Goal: Information Seeking & Learning: Learn about a topic

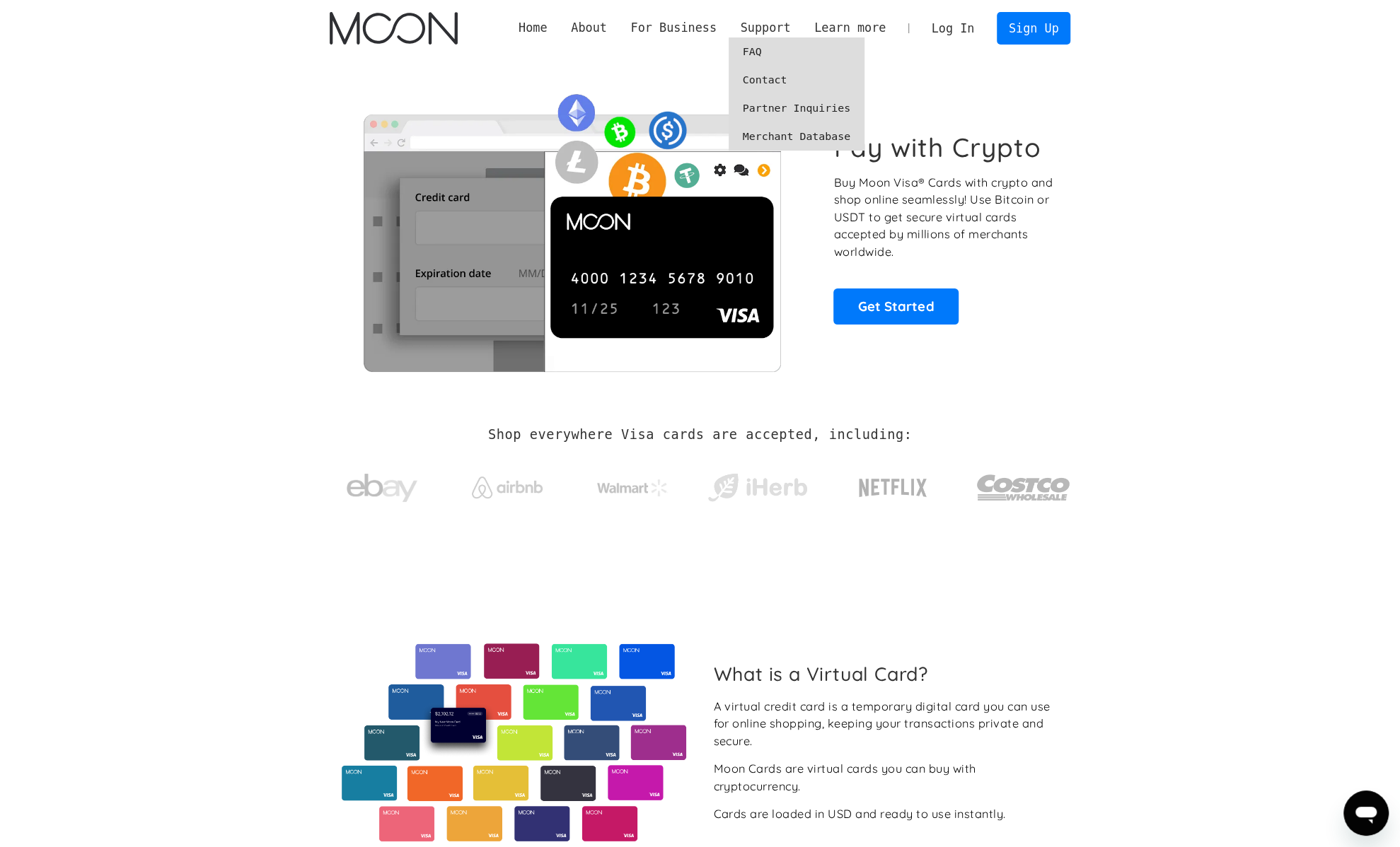
click at [785, 58] on link "FAQ" at bounding box center [796, 51] width 136 height 28
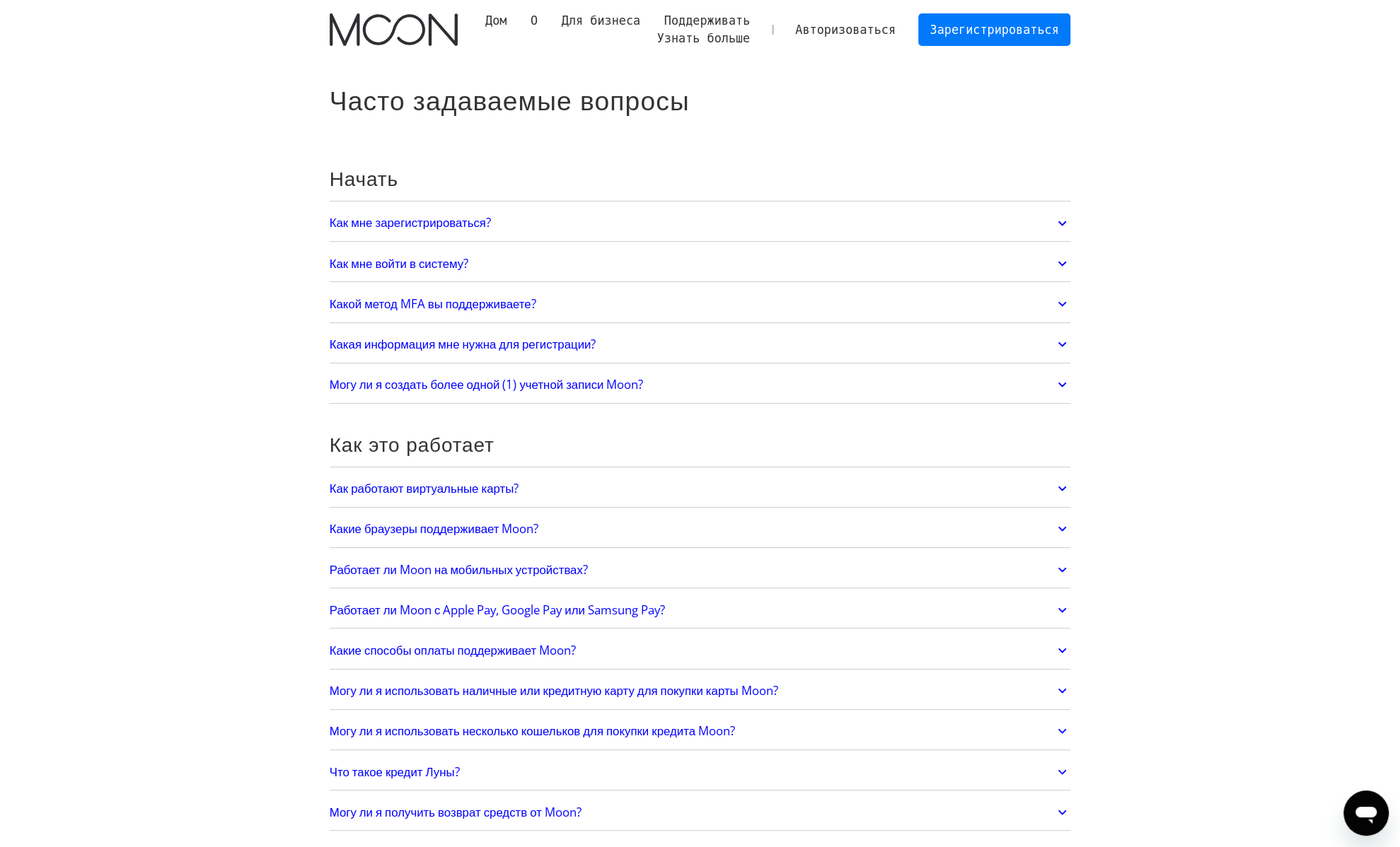
click at [552, 494] on link "Как работают виртуальные карты?" at bounding box center [700, 489] width 741 height 30
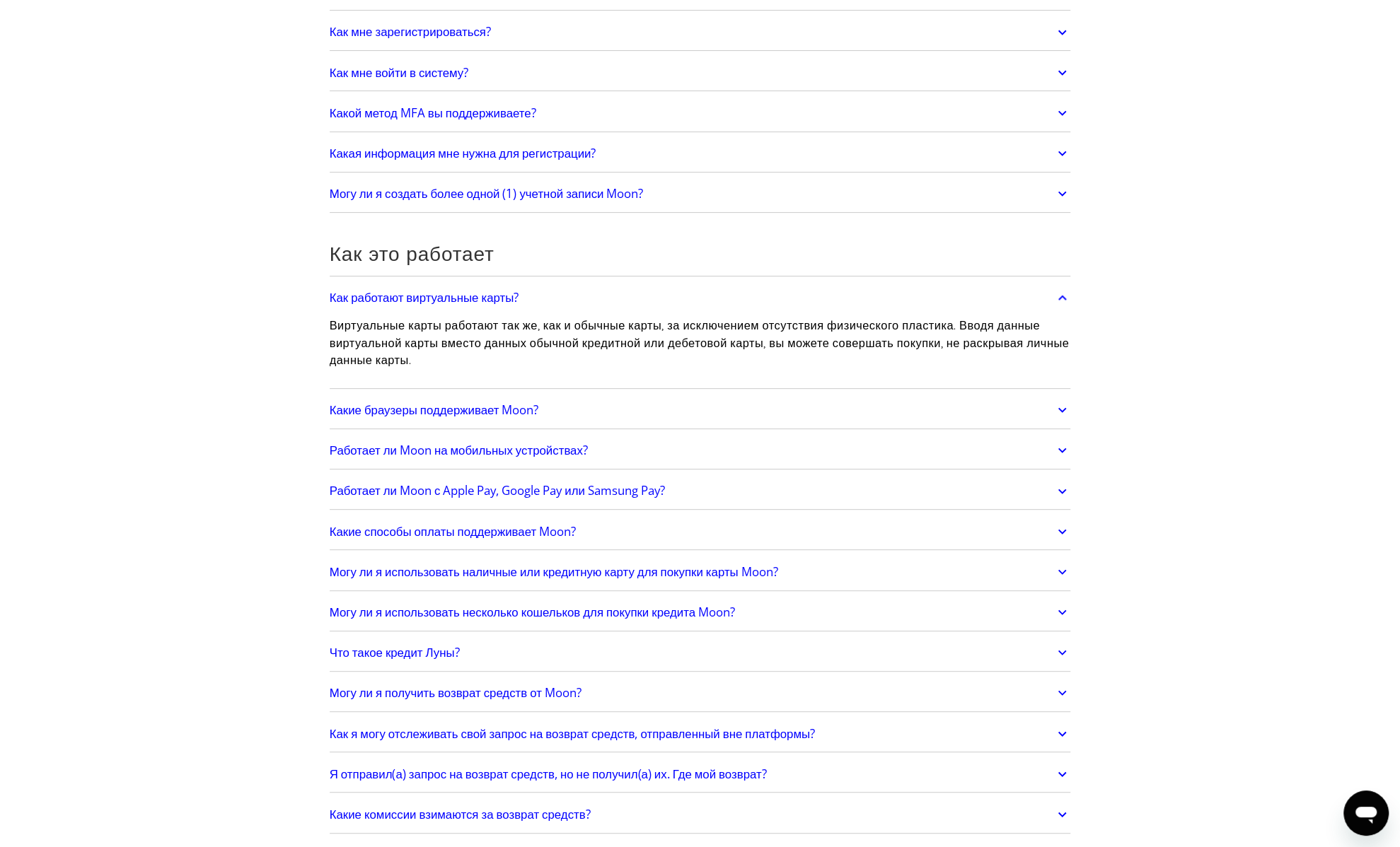
scroll to position [212, 0]
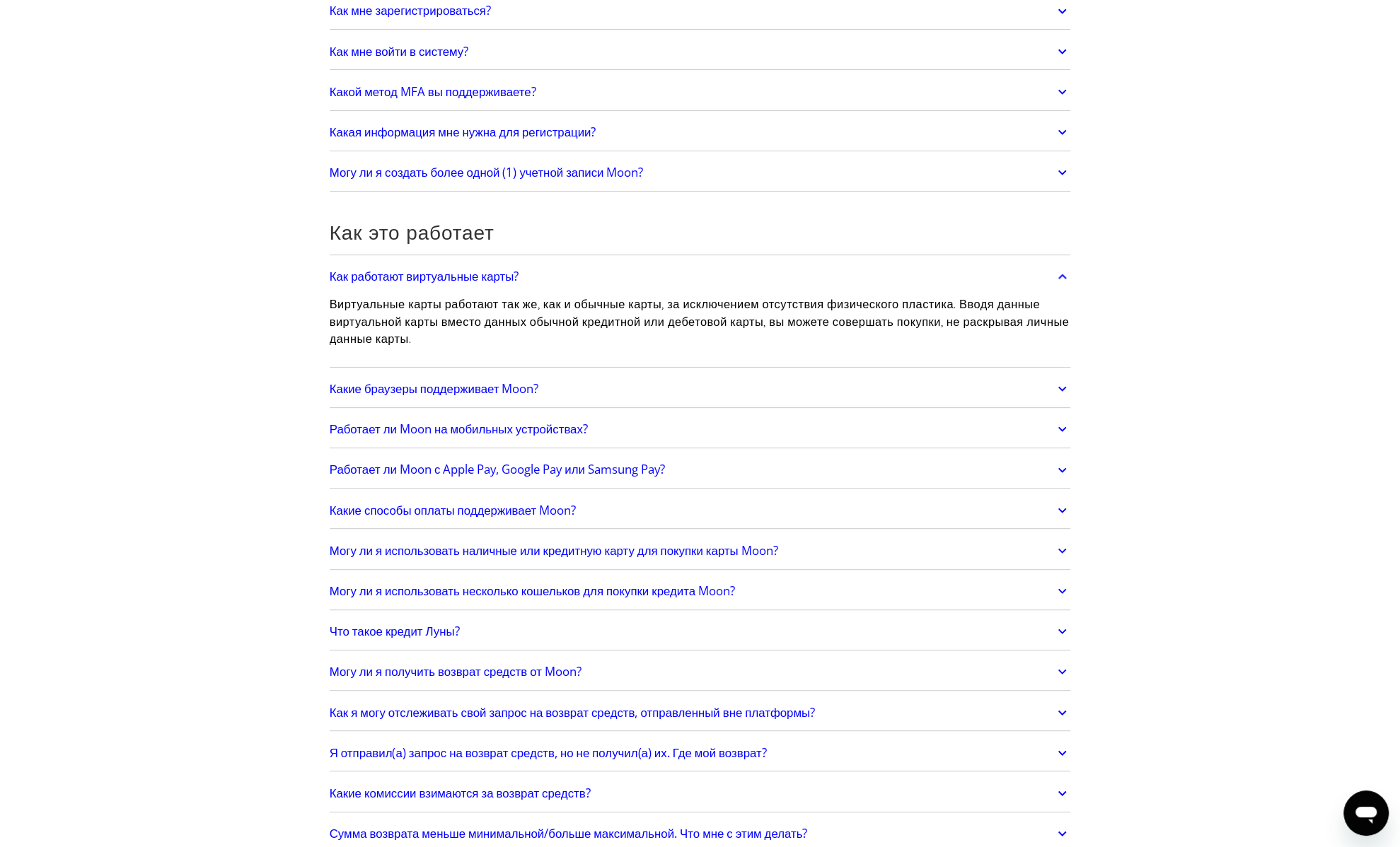
click at [754, 465] on link "Работает ли Moon с Apple Pay, Google Pay или Samsung Pay?" at bounding box center [700, 470] width 741 height 30
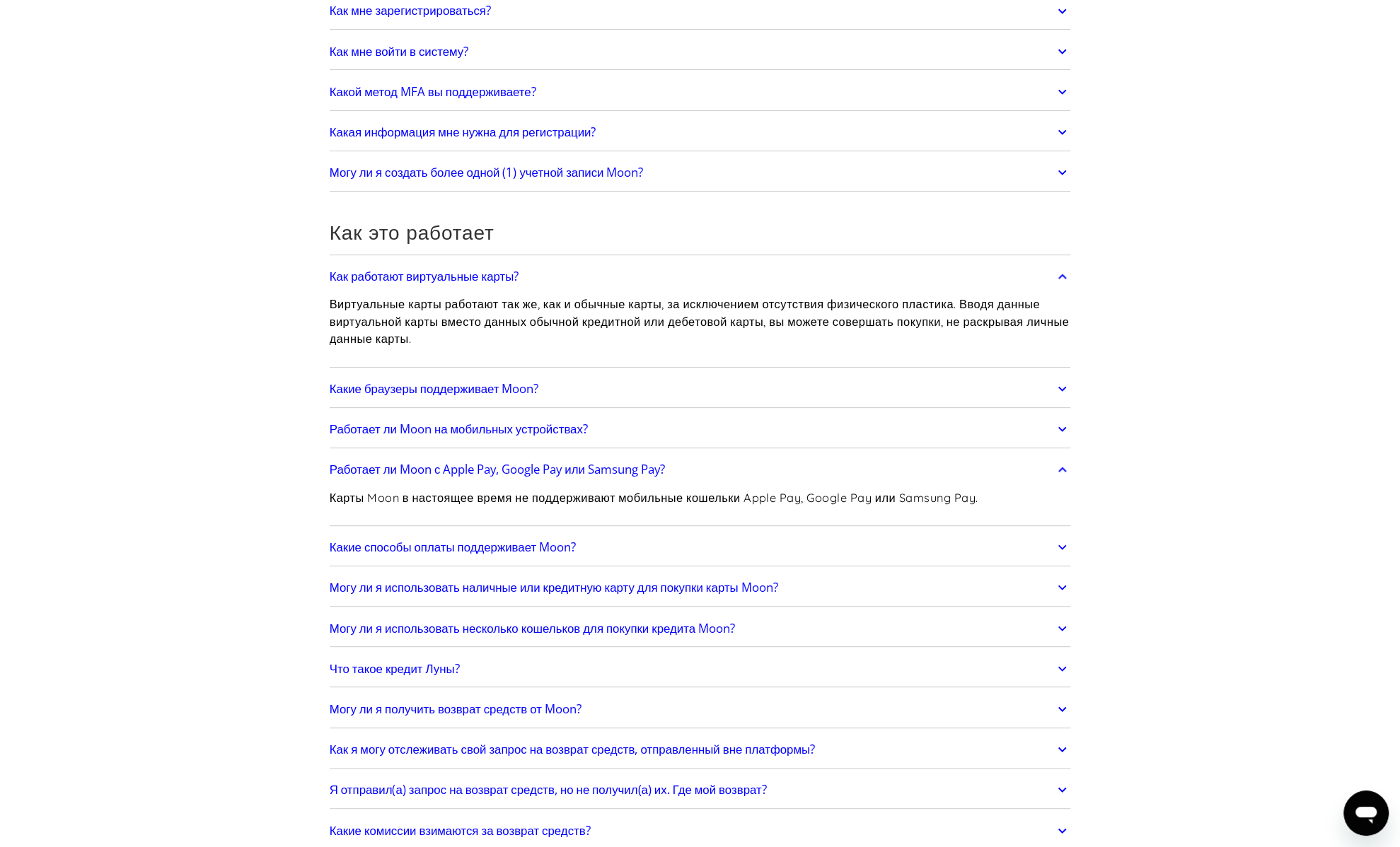
click at [668, 548] on link "Какие способы оплаты поддерживает Moon?" at bounding box center [700, 547] width 741 height 30
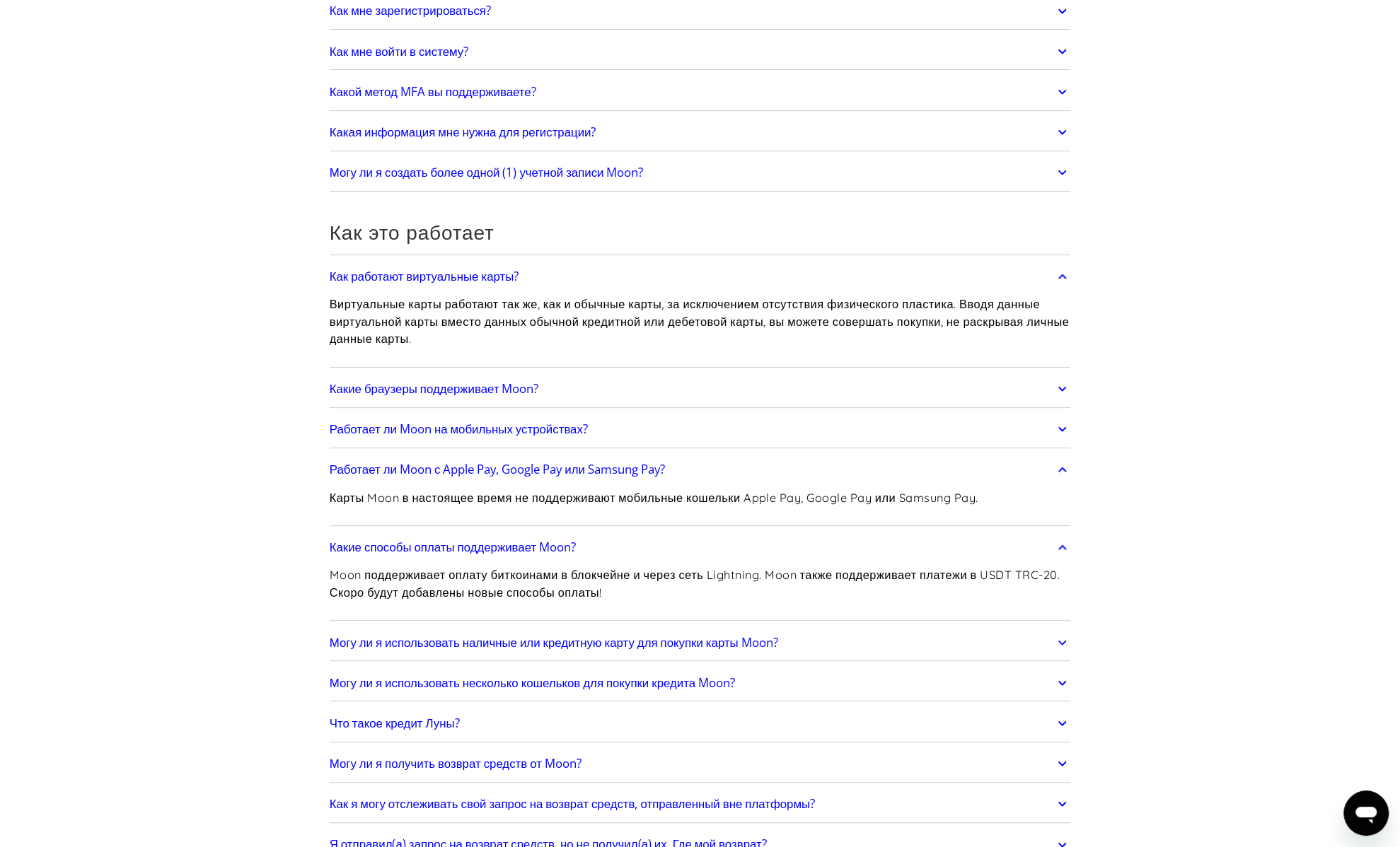
click at [837, 638] on link "Могу ли я использовать наличные или кредитную карту для покупки карты Moon?" at bounding box center [700, 643] width 741 height 30
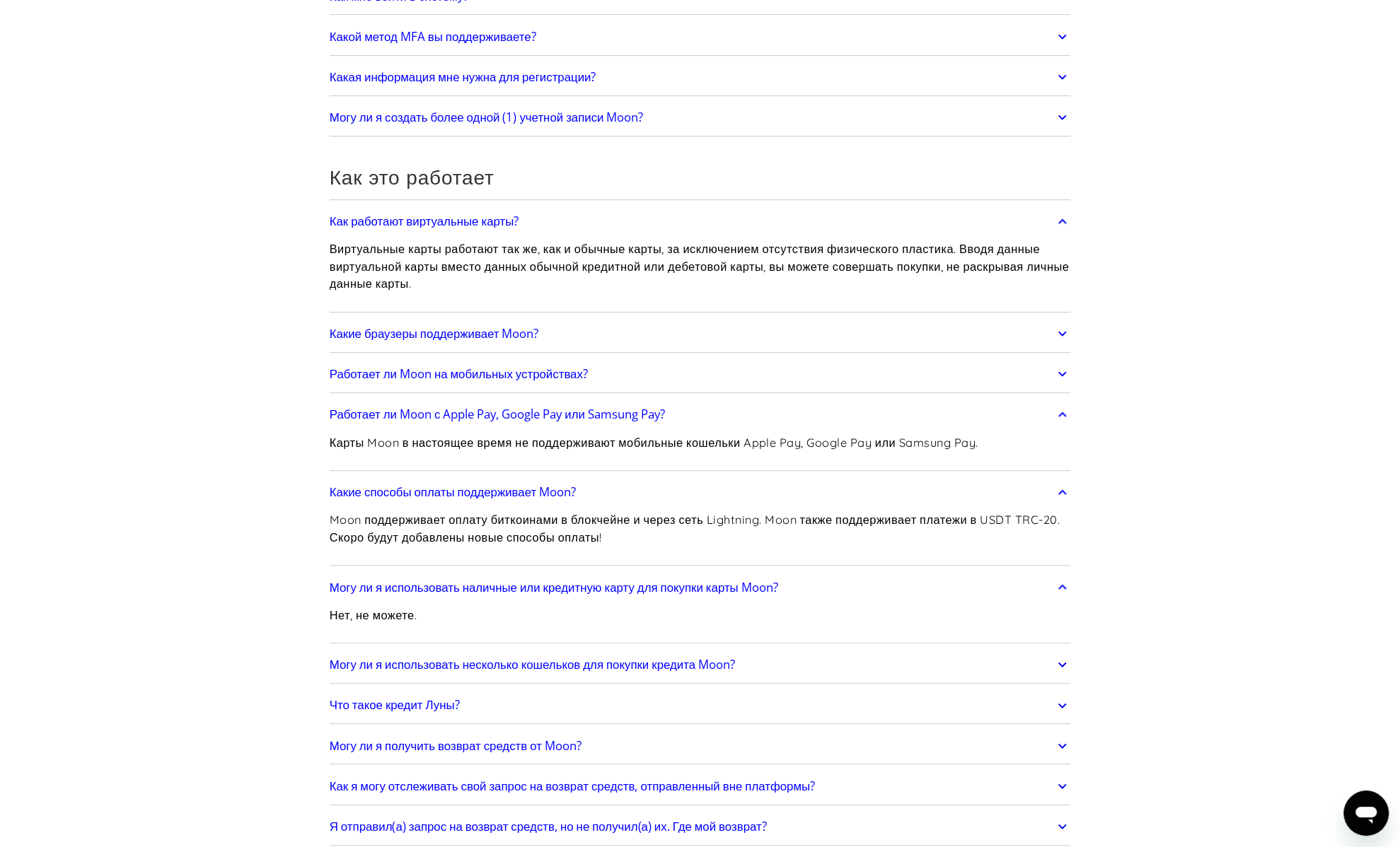
scroll to position [424, 0]
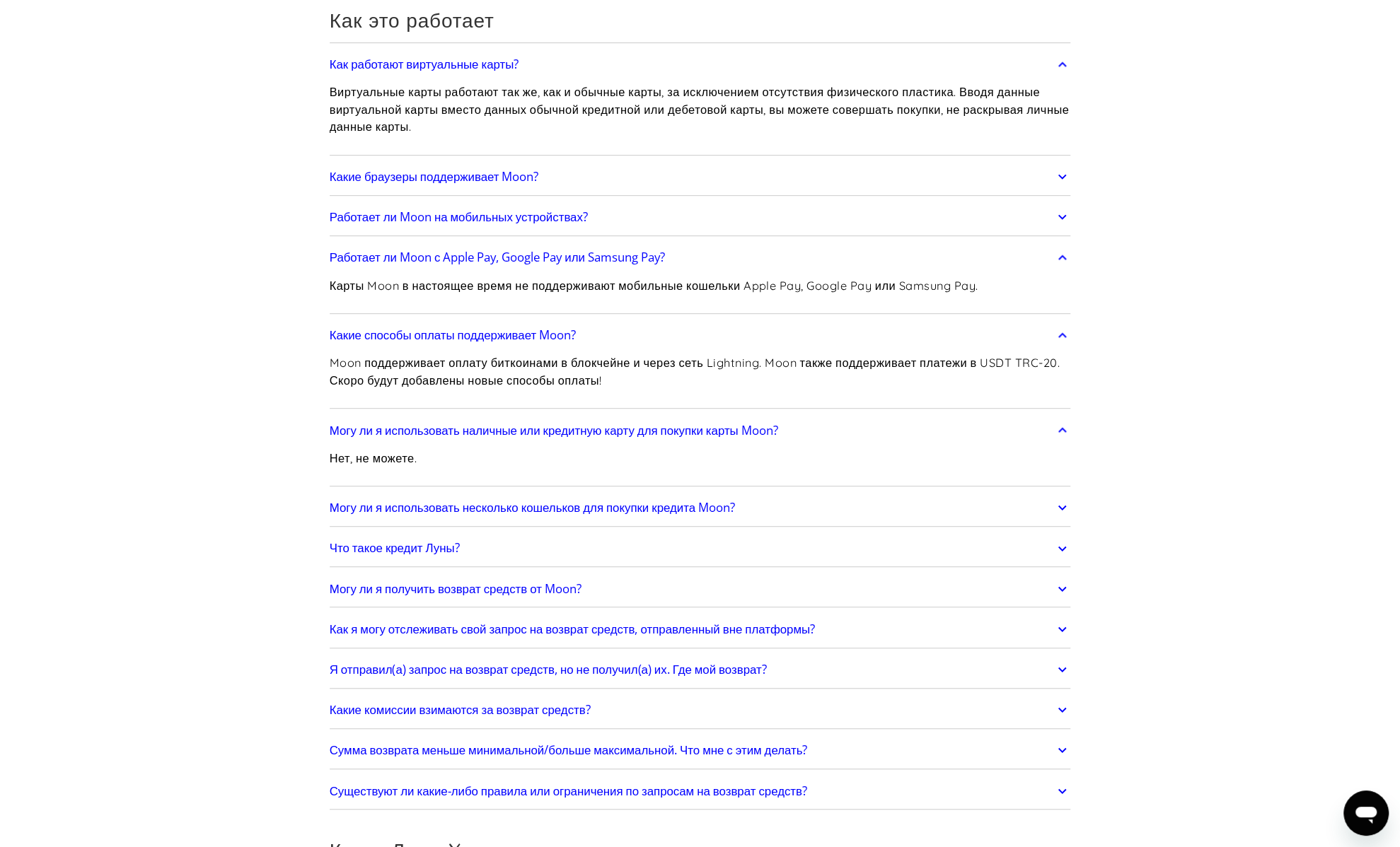
click at [814, 510] on link "Могу ли я использовать несколько кошельков для покупки кредита Moon?" at bounding box center [700, 508] width 741 height 30
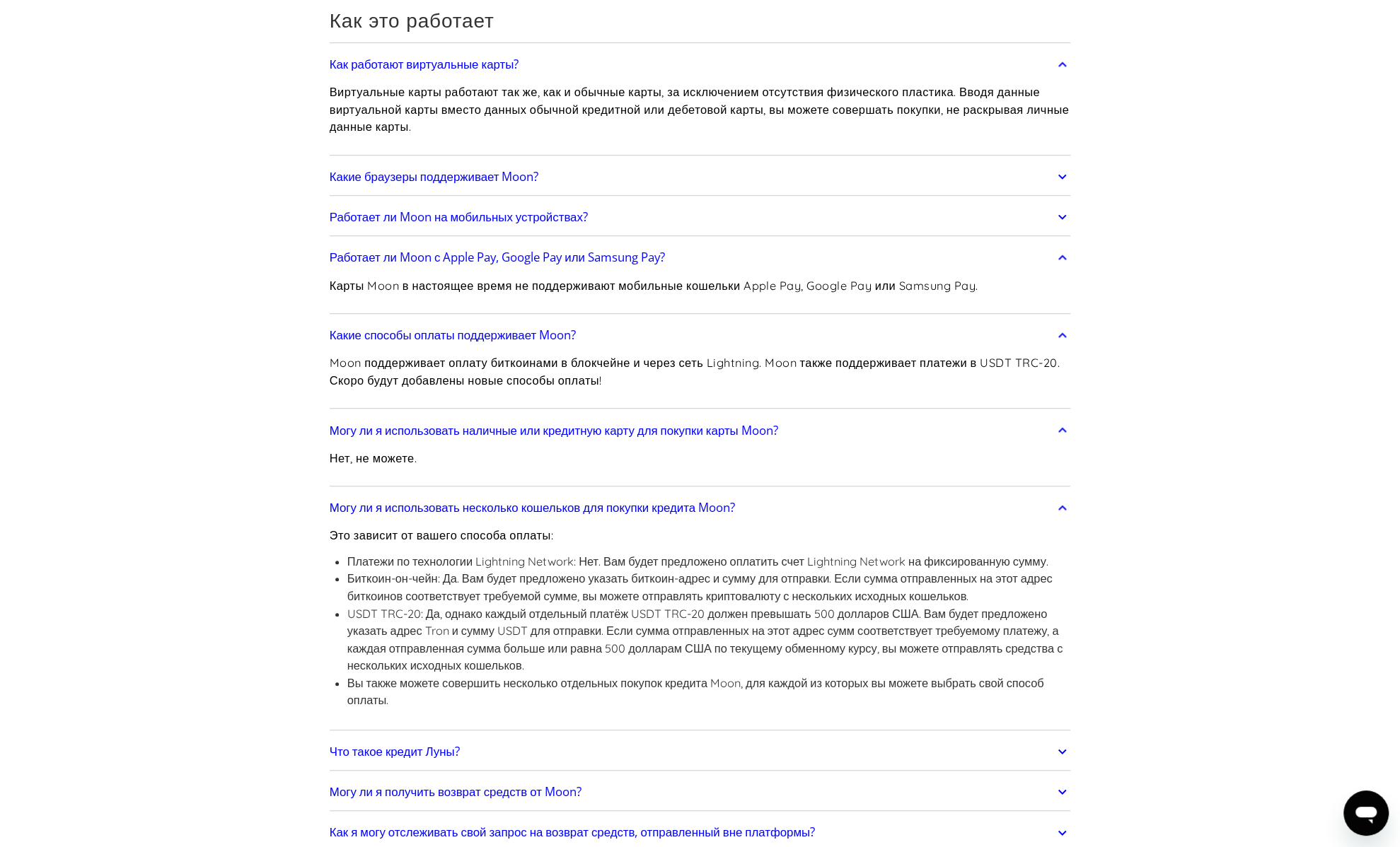
click at [814, 508] on link "Могу ли я использовать несколько кошельков для покупки кредита Moon?" at bounding box center [700, 508] width 741 height 30
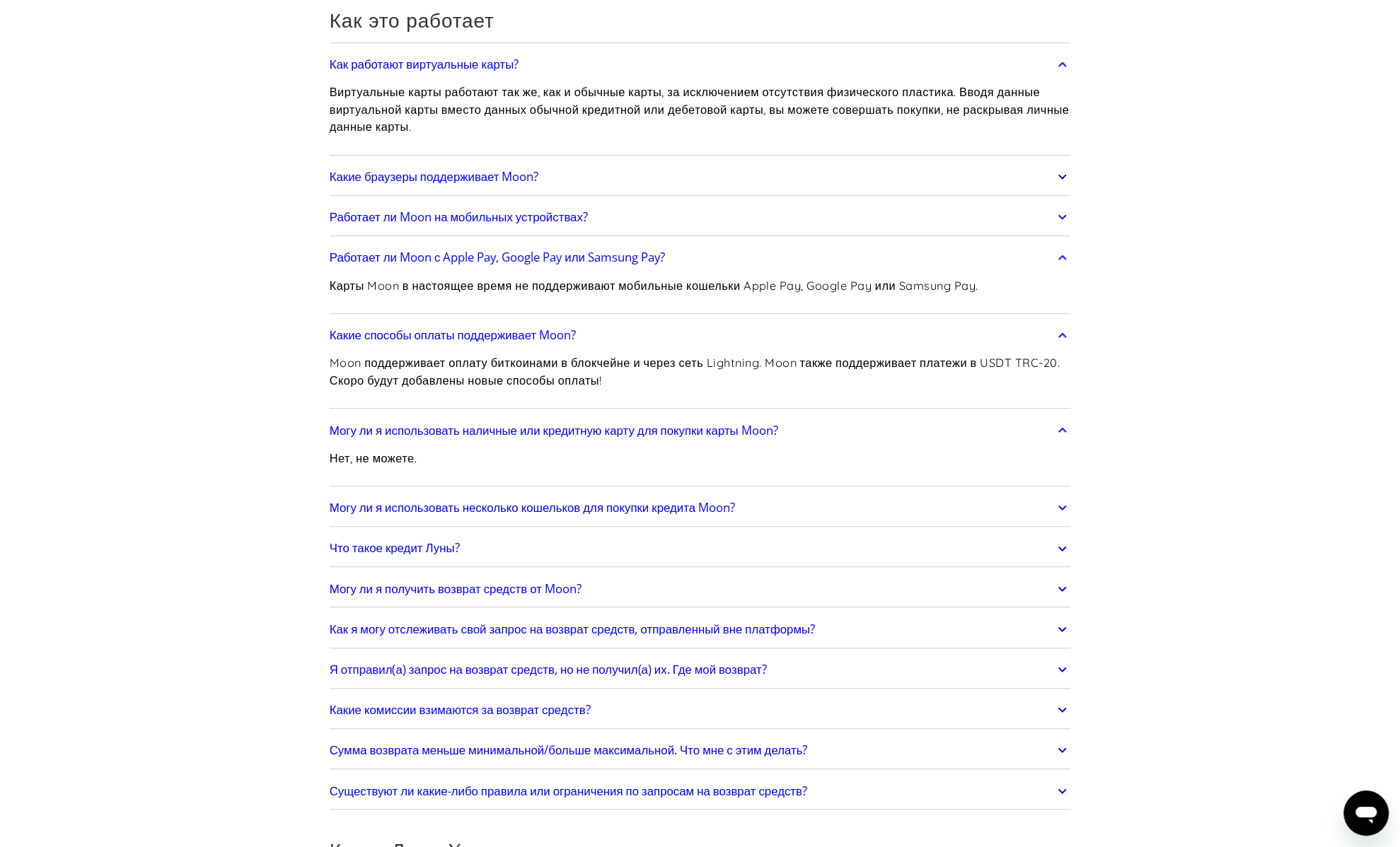
click at [629, 578] on link "Могу ли я получить возврат средств от Moon?" at bounding box center [700, 589] width 741 height 30
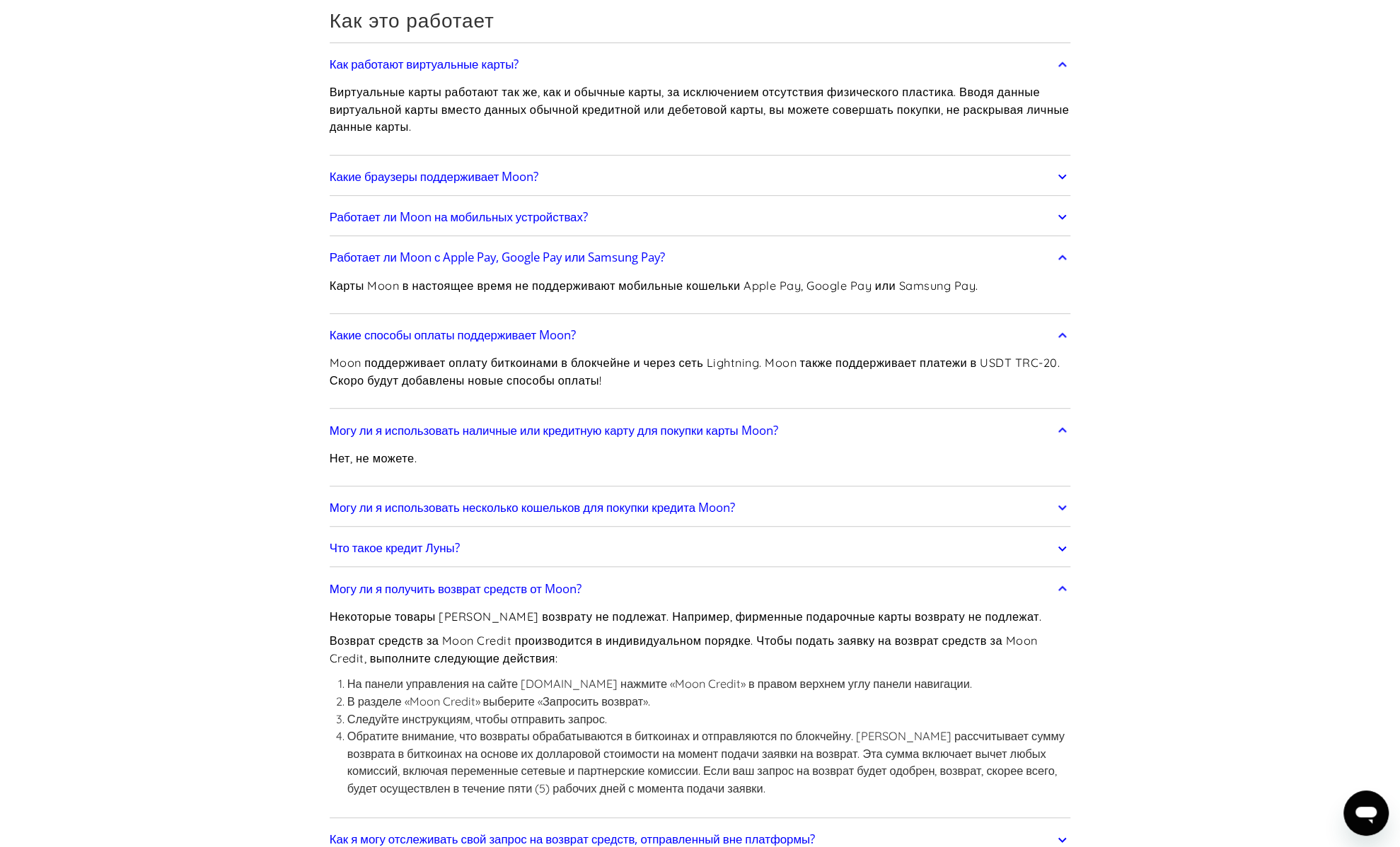
click at [629, 578] on link "Могу ли я получить возврат средств от Moon?" at bounding box center [700, 589] width 741 height 30
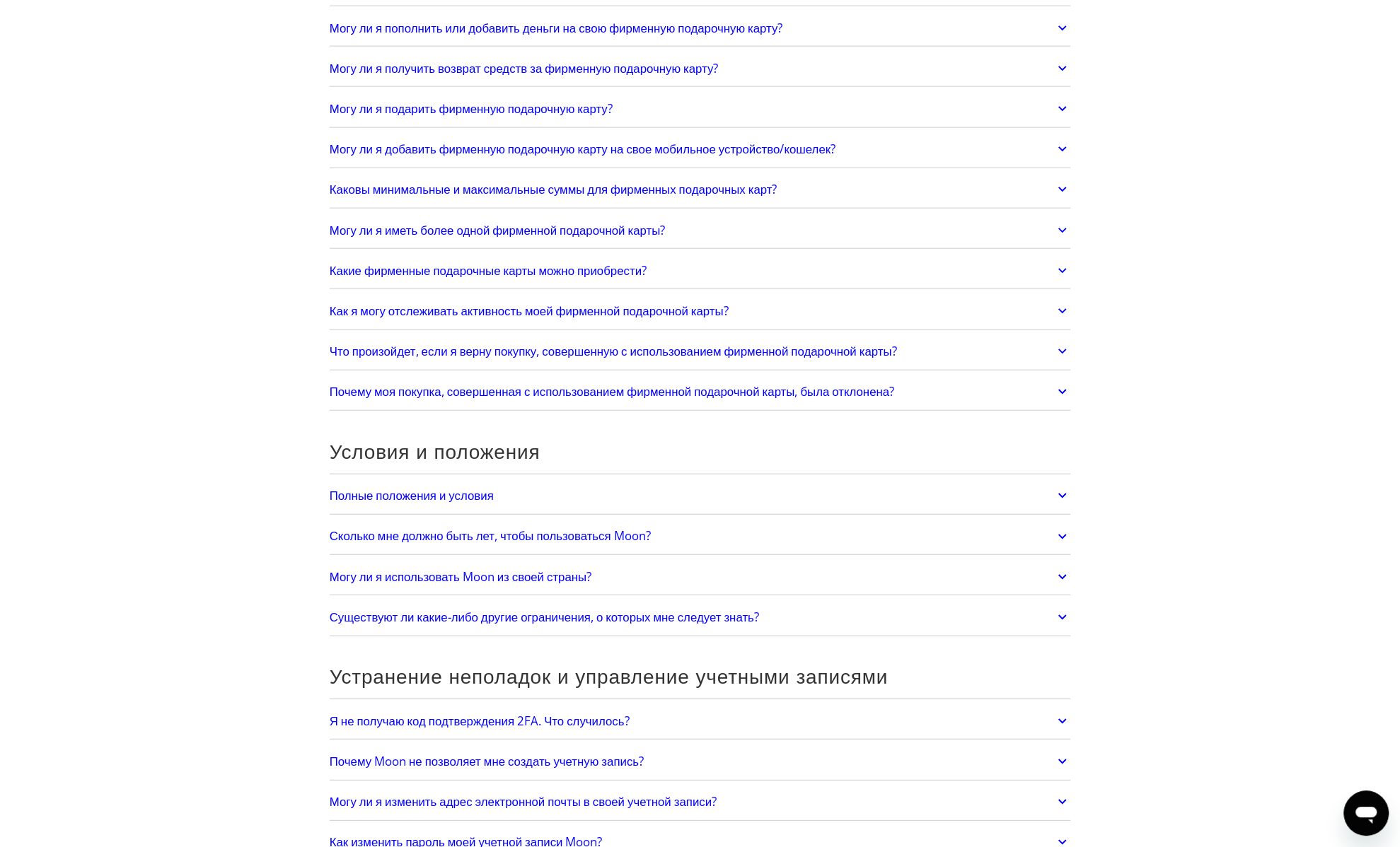
scroll to position [2617, 0]
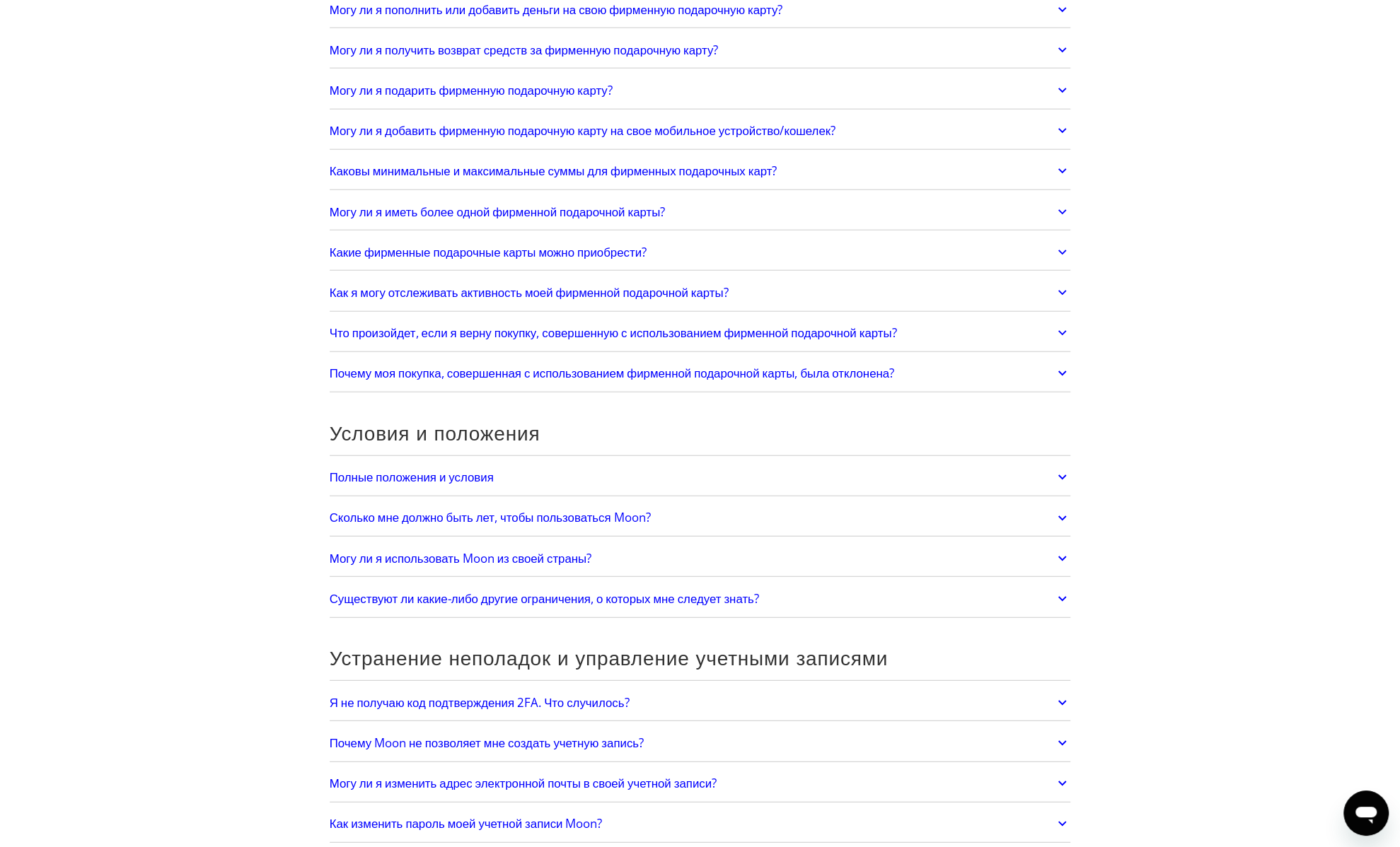
click at [680, 543] on link "Могу ли я использовать Moon из своей страны?" at bounding box center [700, 558] width 741 height 30
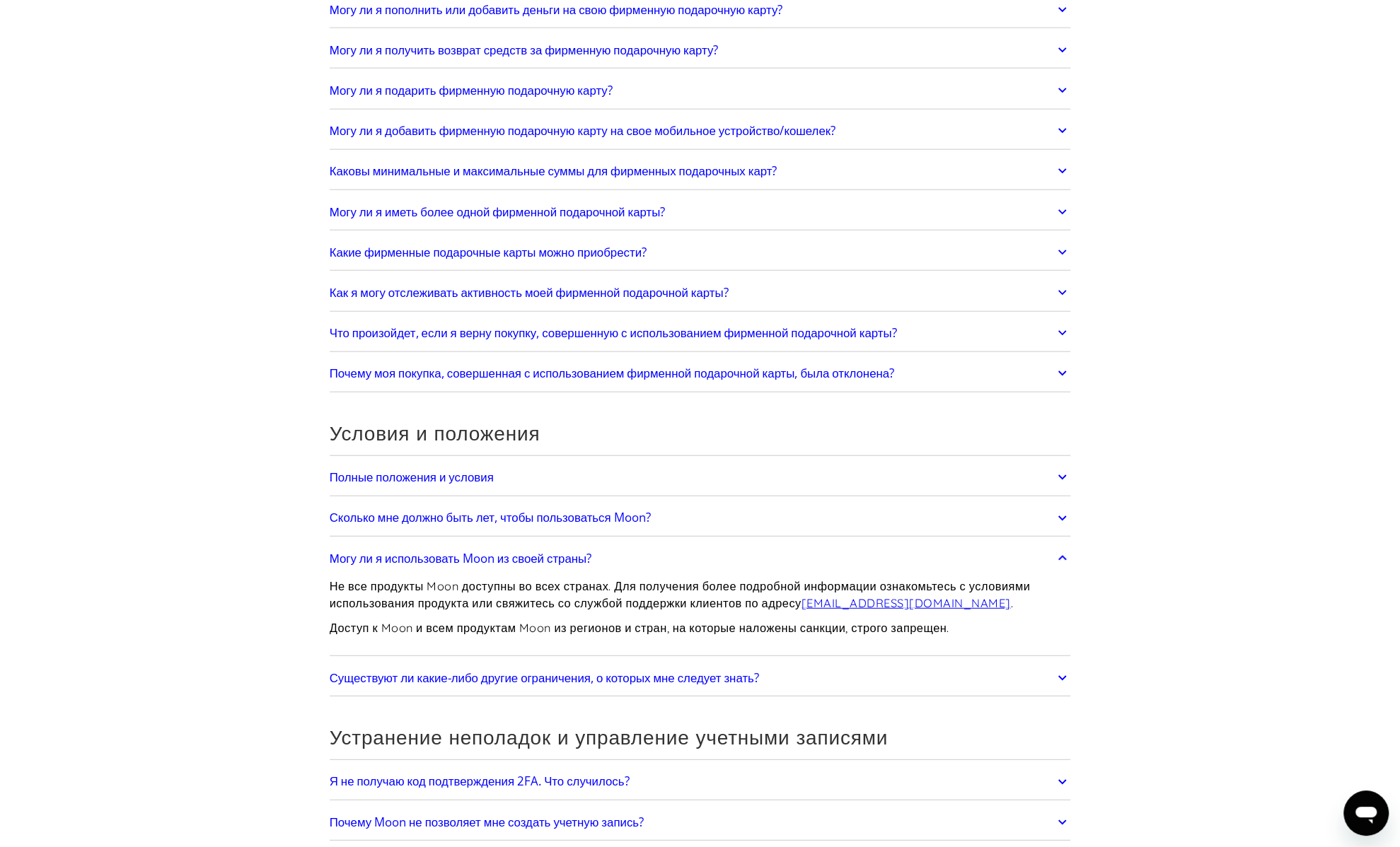
click at [680, 543] on link "Могу ли я использовать Moon из своей страны?" at bounding box center [700, 558] width 741 height 30
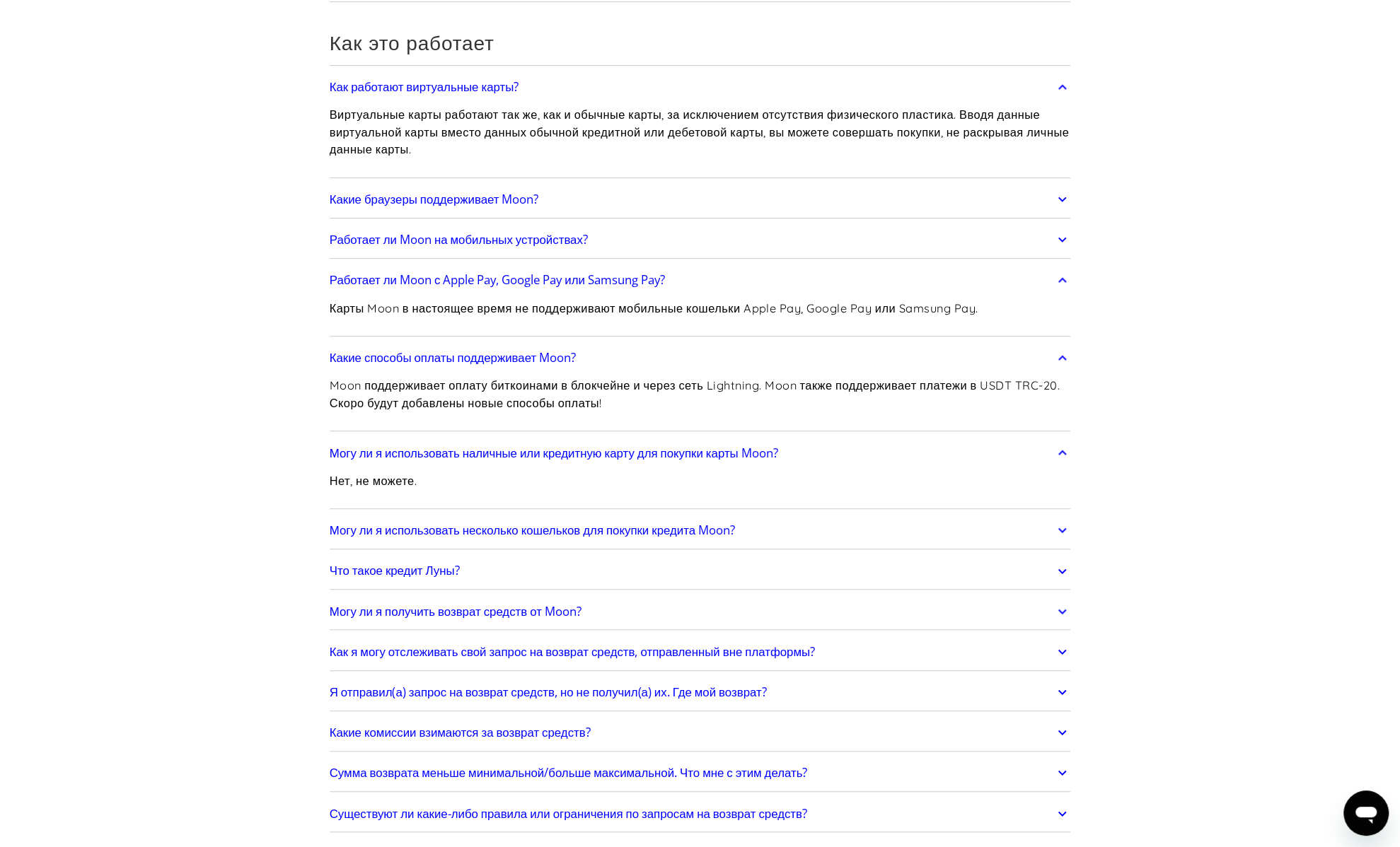
scroll to position [424, 0]
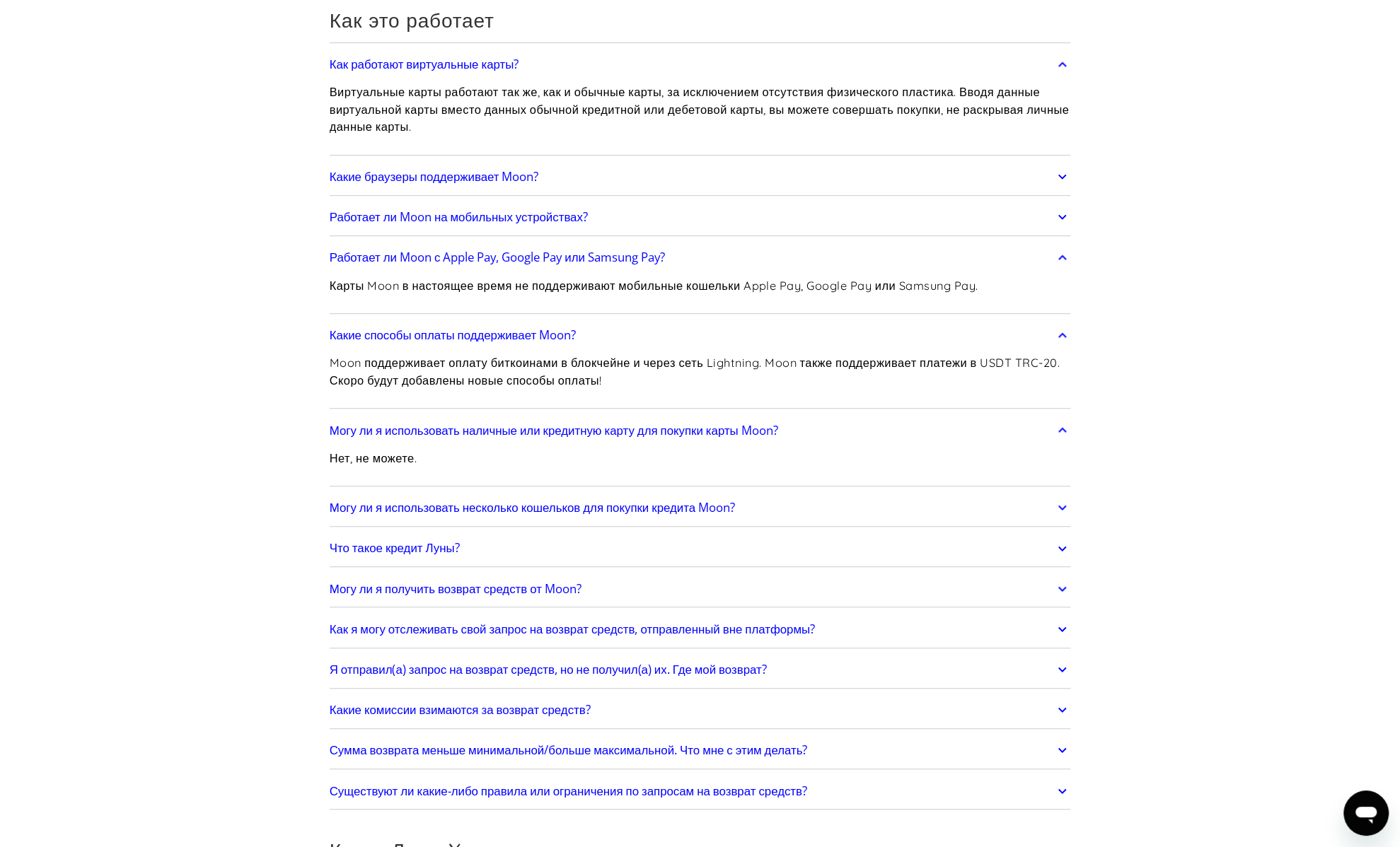
click at [339, 550] on font "Что такое кредит Луны?" at bounding box center [394, 548] width 130 height 16
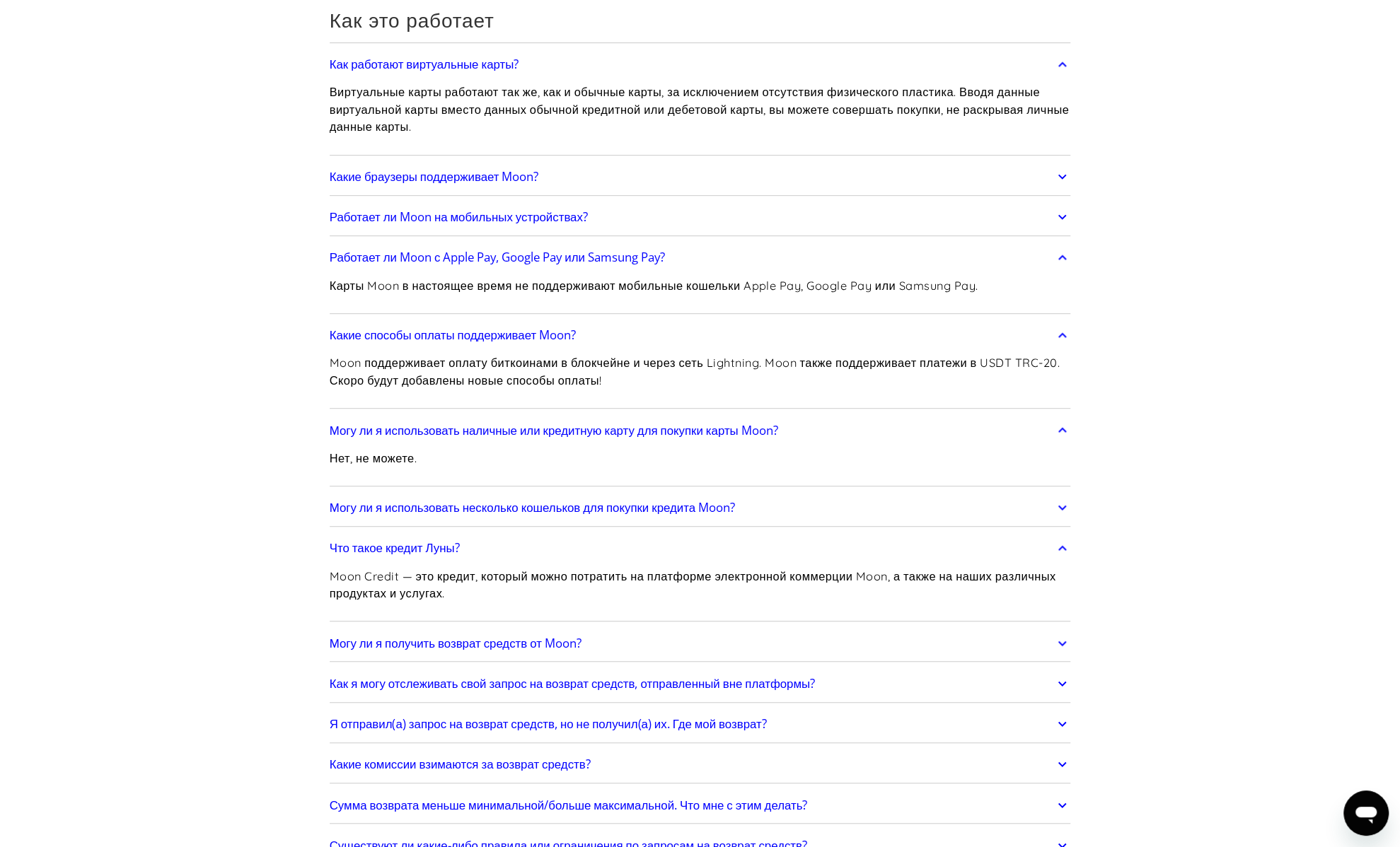
click at [486, 761] on font "Какие комиссии взимаются за возврат средств?" at bounding box center [460, 764] width 261 height 16
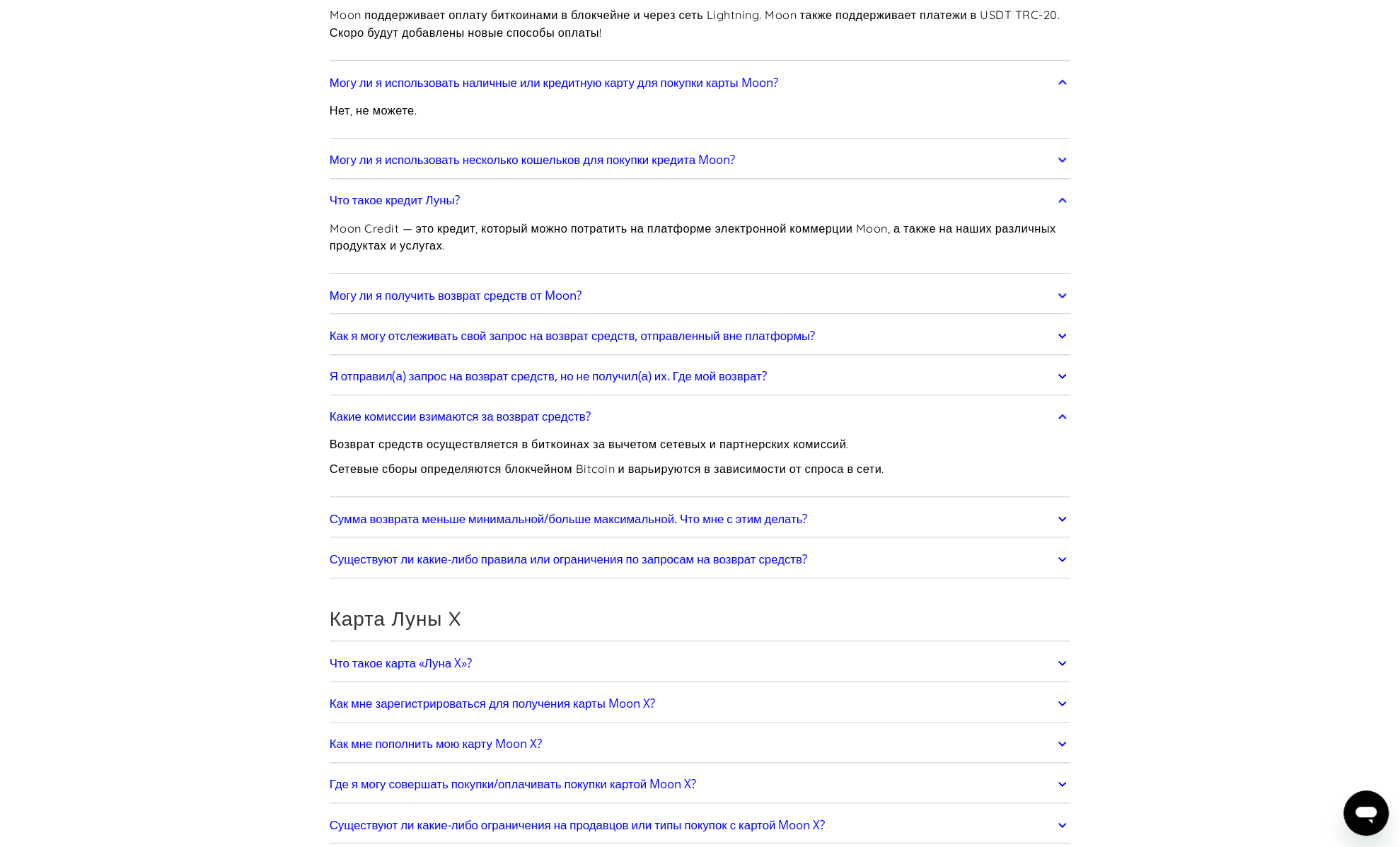
scroll to position [778, 0]
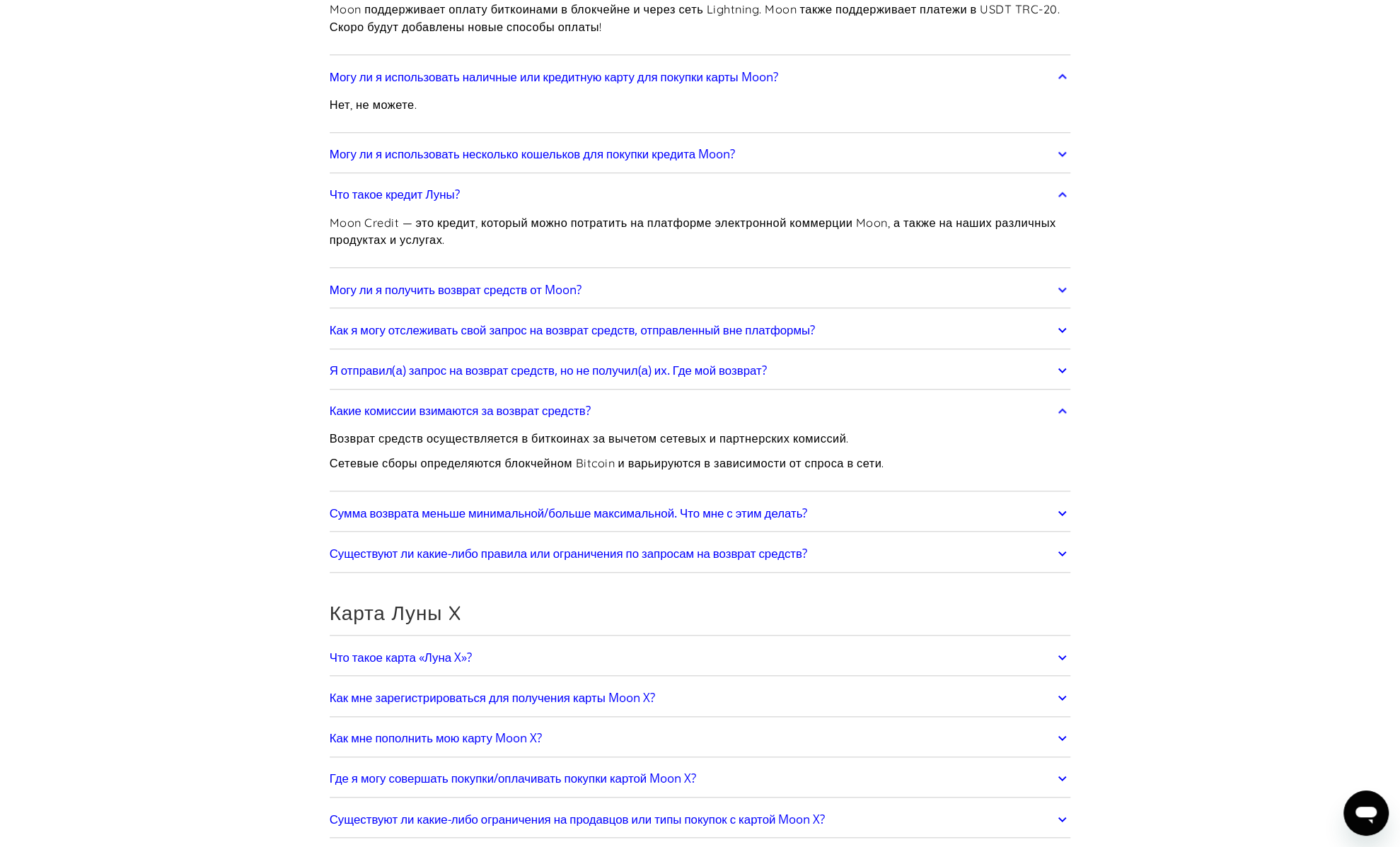
click at [727, 554] on font "Существуют ли какие-либо правила или ограничения по запросам на возврат средств?" at bounding box center [568, 553] width 478 height 16
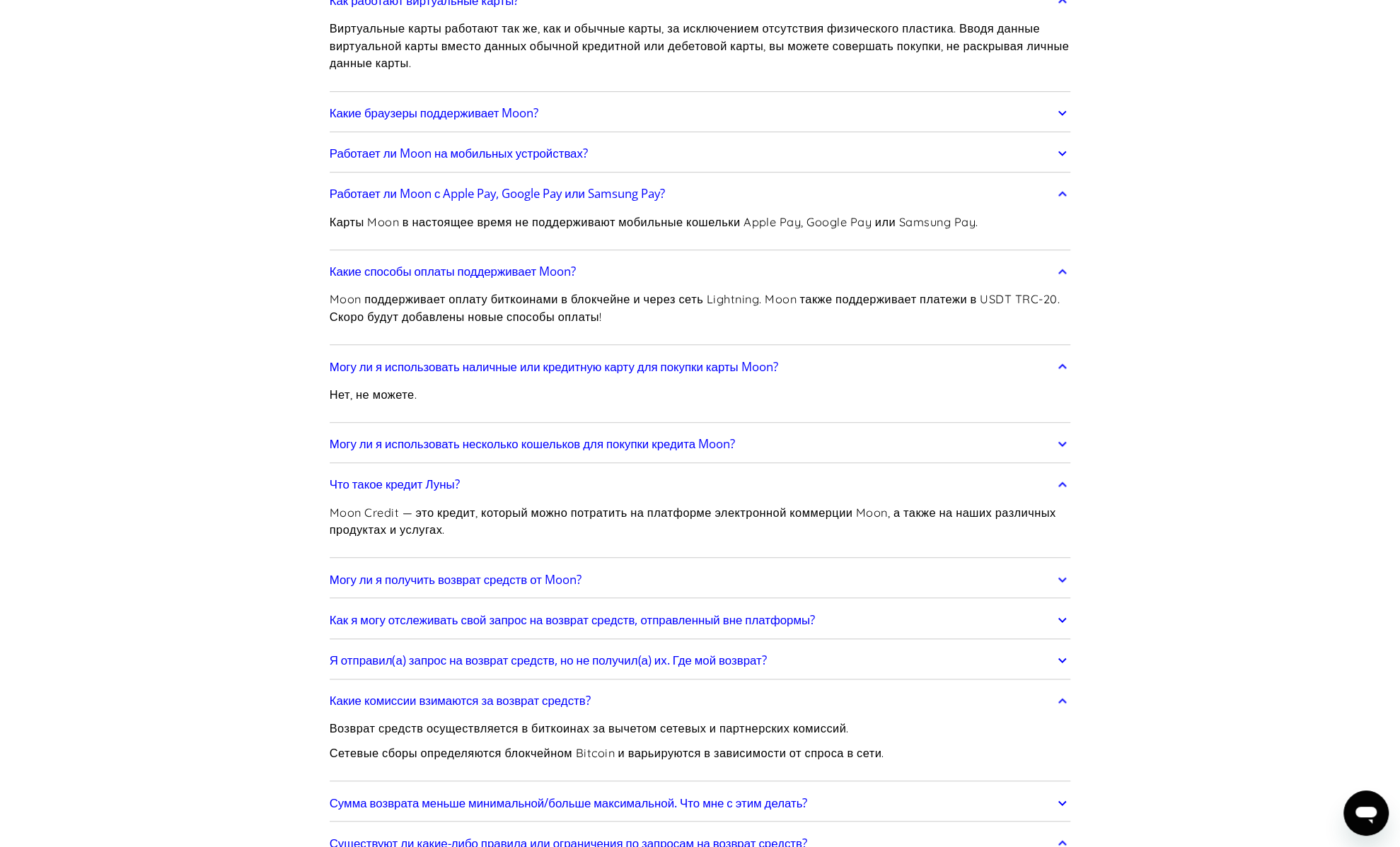
scroll to position [0, 0]
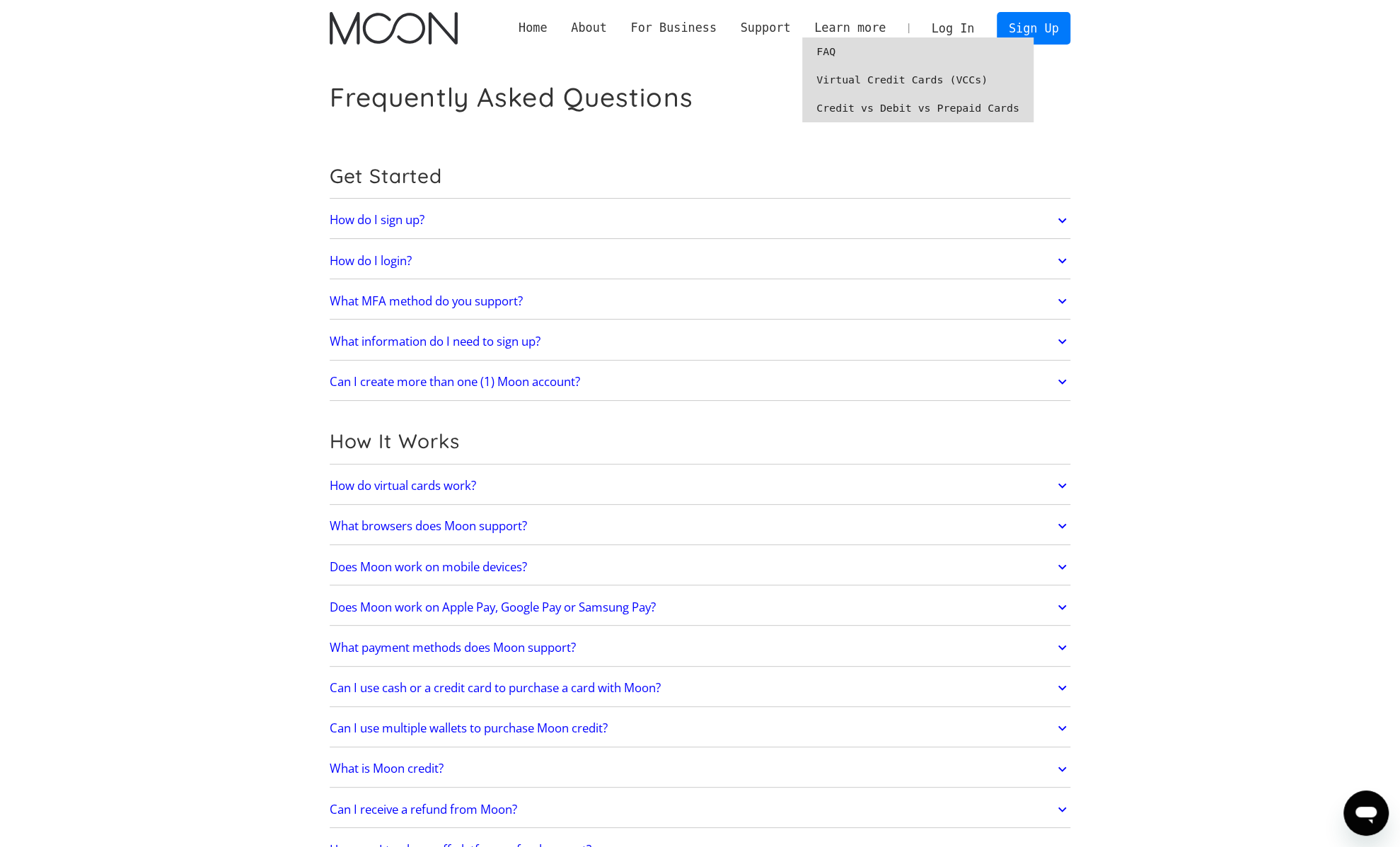
click at [845, 46] on link "FAQ" at bounding box center [918, 51] width 232 height 28
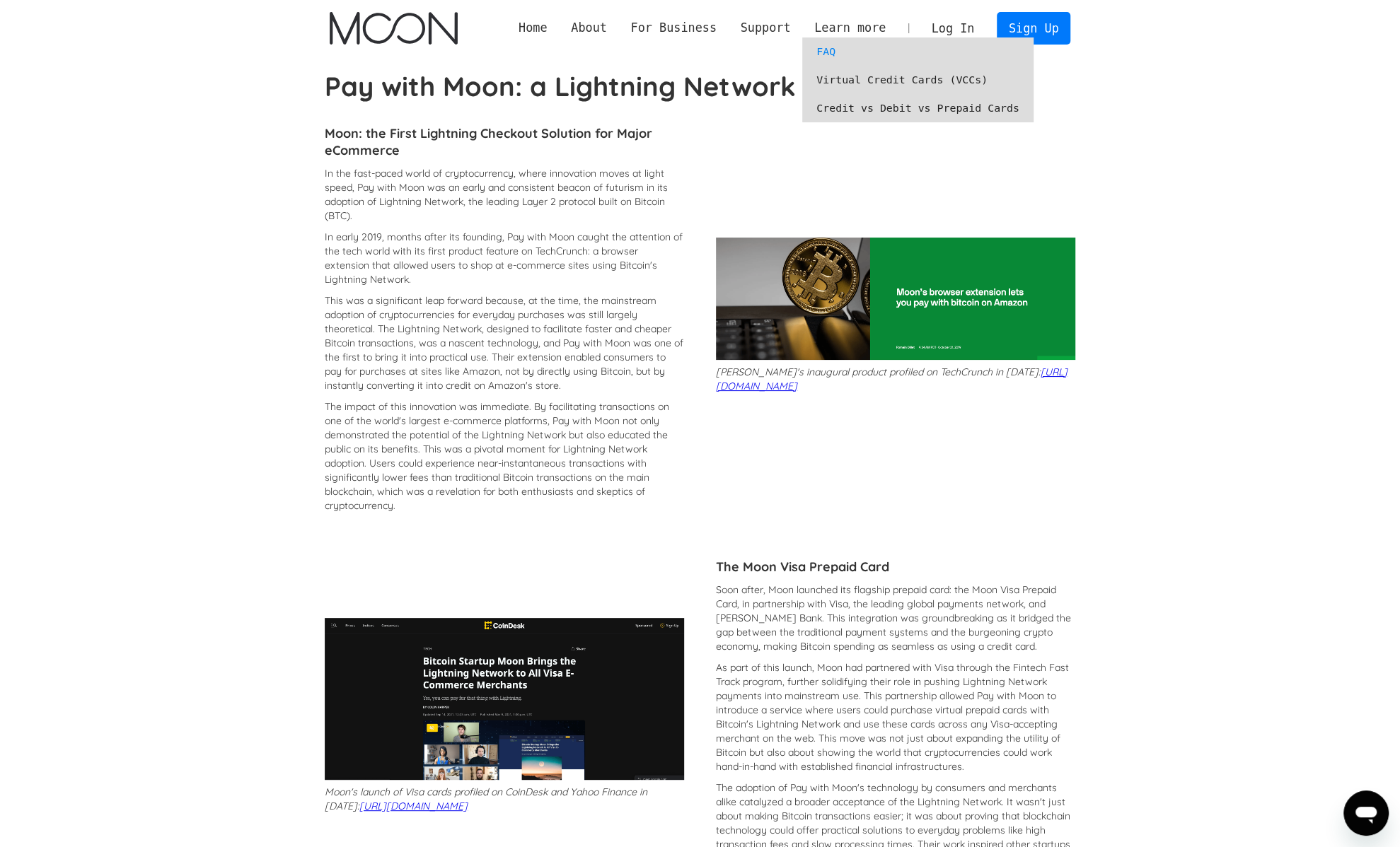
click at [847, 80] on link "Virtual Credit Cards (VCCs)" at bounding box center [918, 79] width 232 height 28
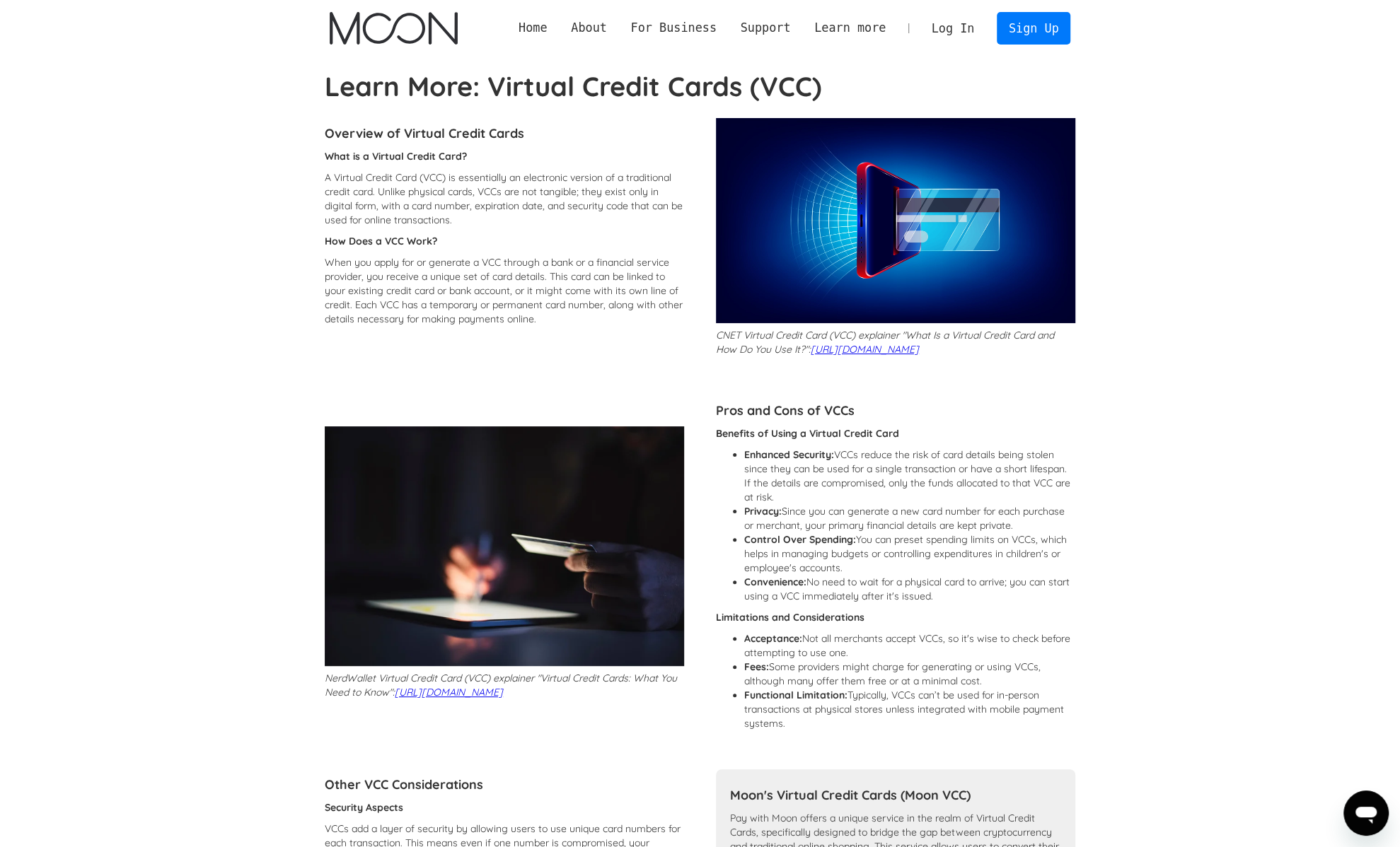
click at [392, 18] on img "home" at bounding box center [393, 28] width 128 height 33
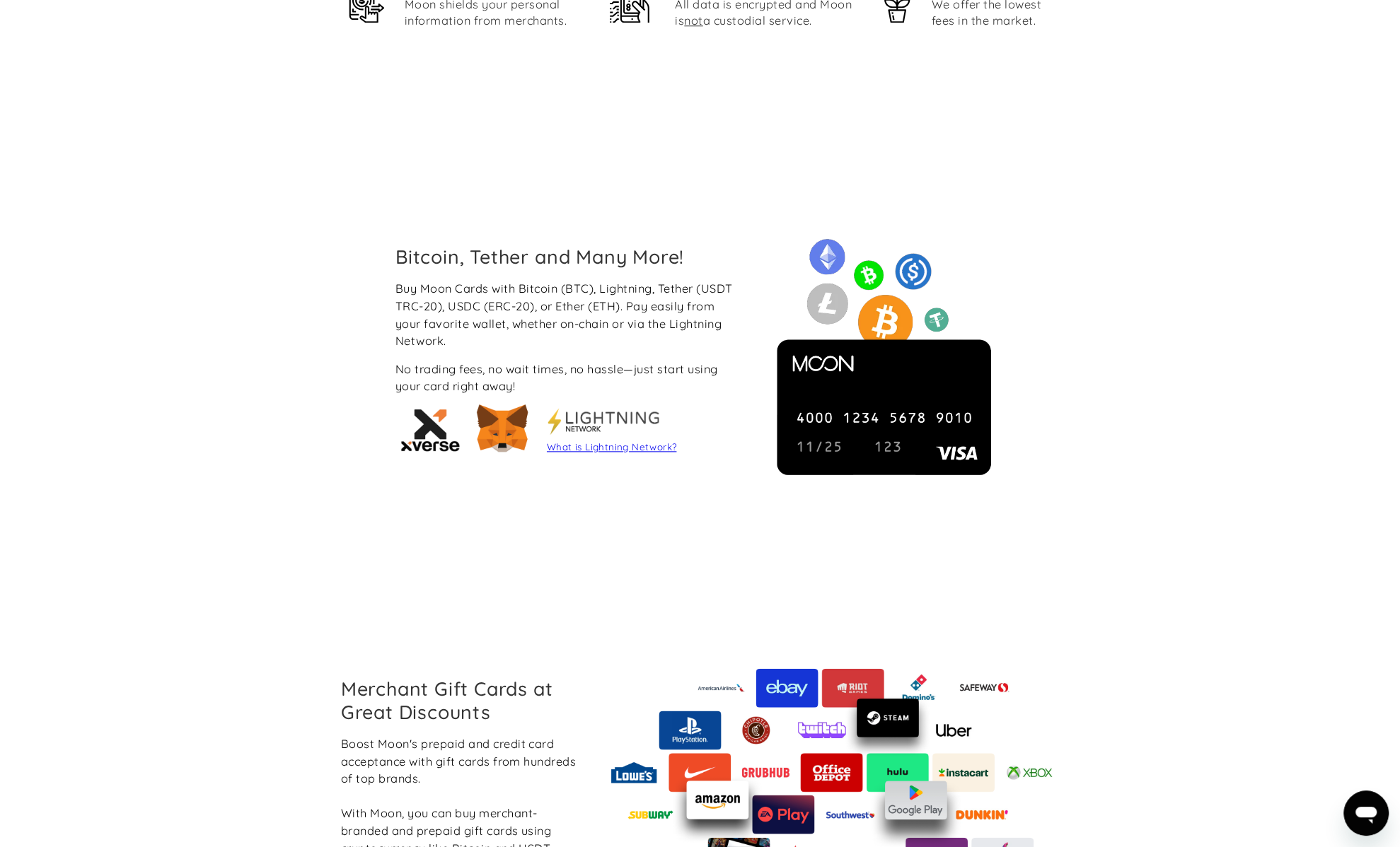
scroll to position [1060, 0]
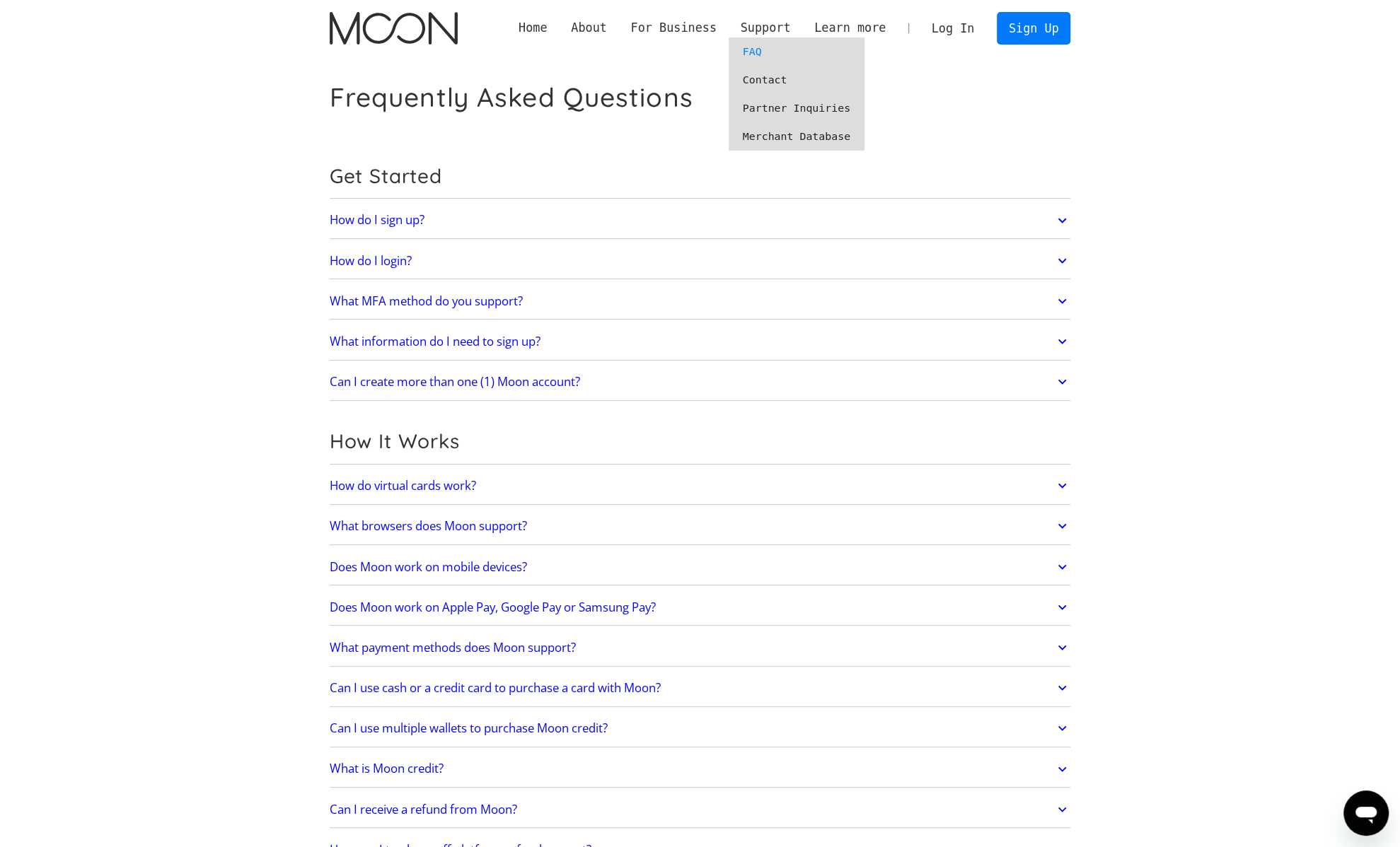
click at [776, 135] on link "Merchant Database" at bounding box center [796, 136] width 136 height 28
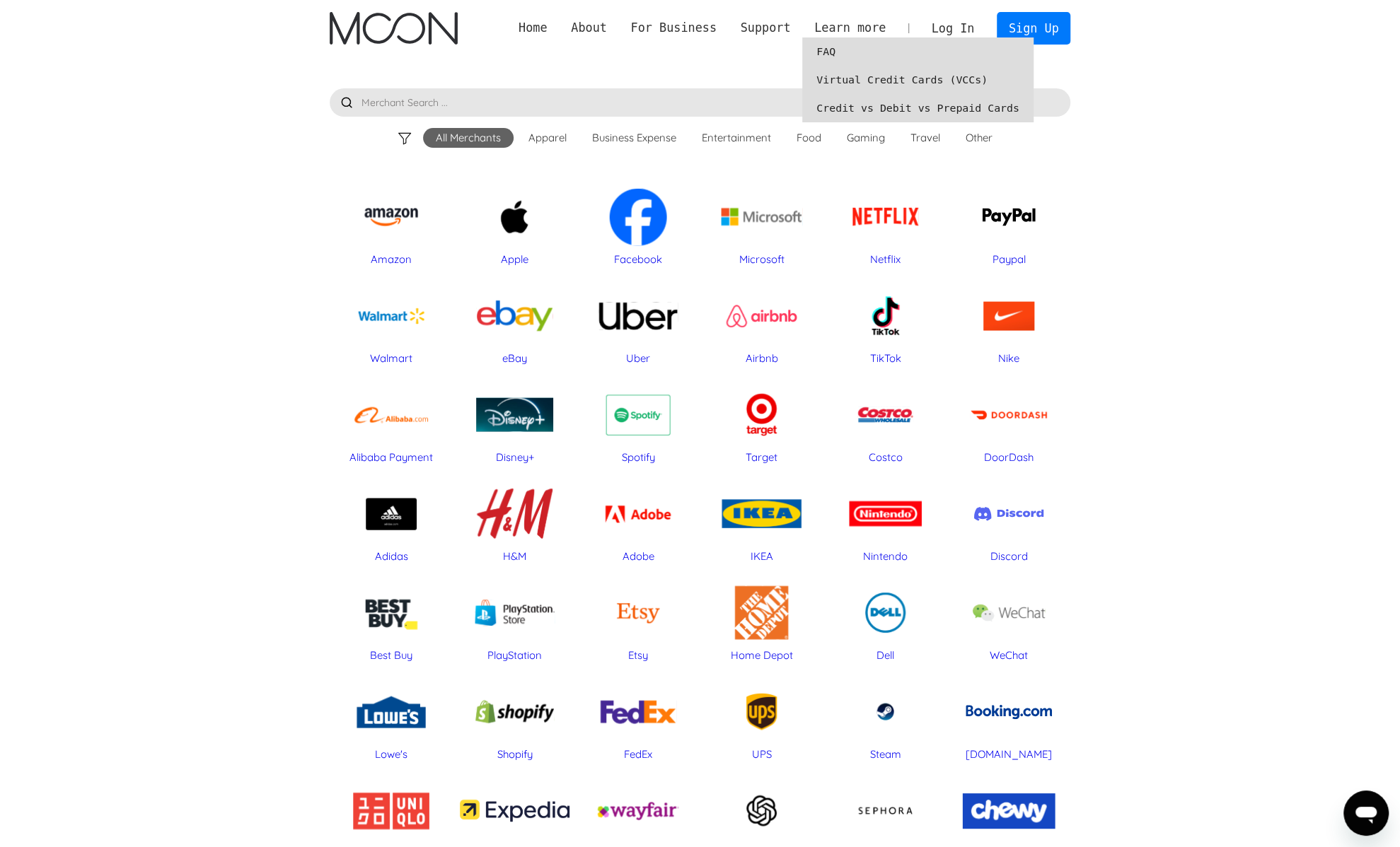
click at [866, 82] on link "Virtual Credit Cards (VCCs)" at bounding box center [918, 79] width 232 height 28
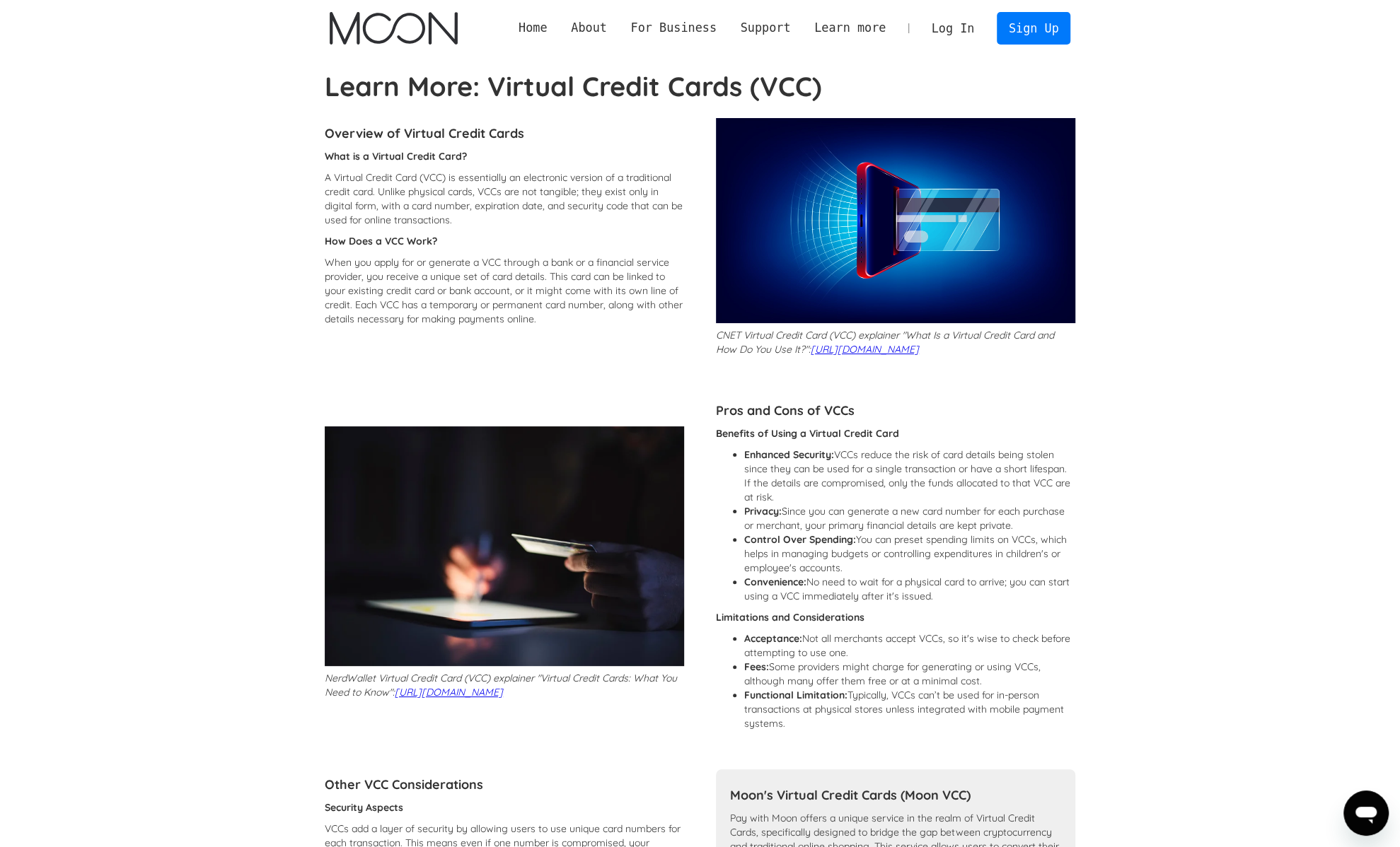
drag, startPoint x: 461, startPoint y: 309, endPoint x: 447, endPoint y: 271, distance: 40.5
click at [447, 271] on p "When you apply for or generate a VCC through a bank or a financial service prov…" at bounding box center [504, 291] width 359 height 71
